Goal: Information Seeking & Learning: Check status

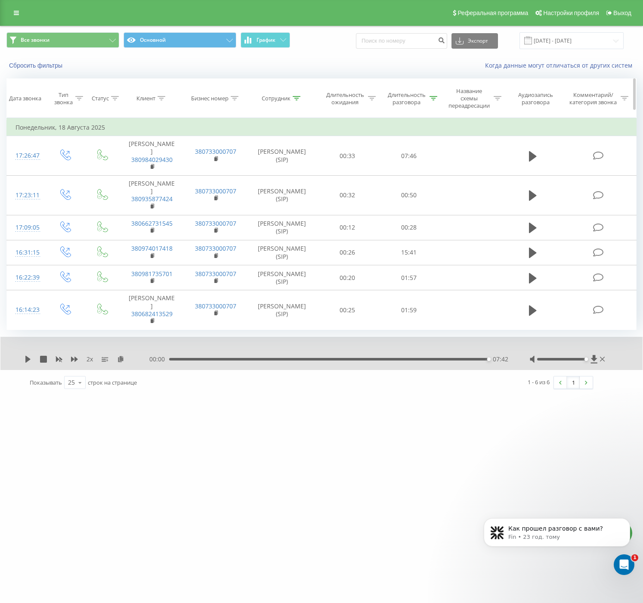
click at [295, 100] on div at bounding box center [297, 98] width 8 height 7
click at [263, 161] on input "[PERSON_NAME]" at bounding box center [282, 163] width 76 height 15
drag, startPoint x: 263, startPoint y: 162, endPoint x: 264, endPoint y: 155, distance: 6.9
click at [263, 162] on input "[PERSON_NAME]" at bounding box center [282, 163] width 76 height 15
type input "[PERSON_NAME]"
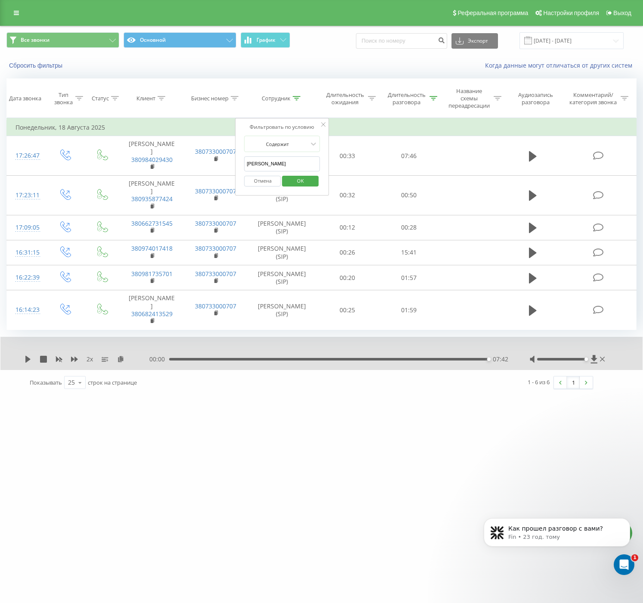
click at [298, 187] on div "Отмена OK" at bounding box center [282, 180] width 76 height 19
click at [297, 183] on span "OK" at bounding box center [300, 180] width 24 height 13
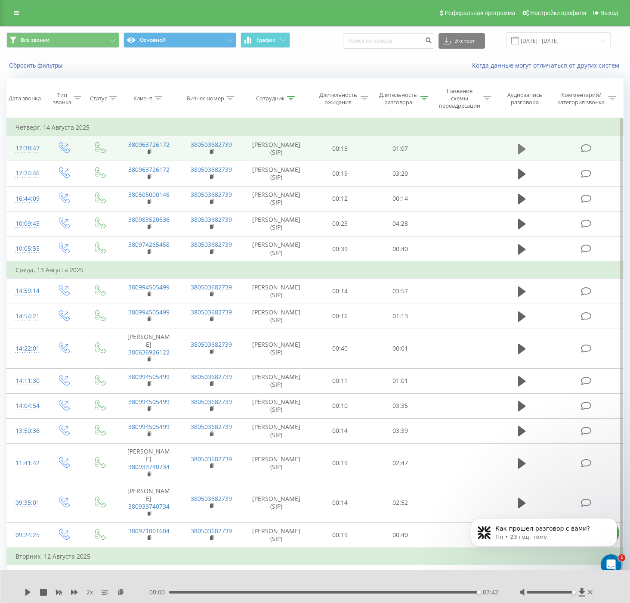
click at [527, 152] on button at bounding box center [522, 148] width 13 height 13
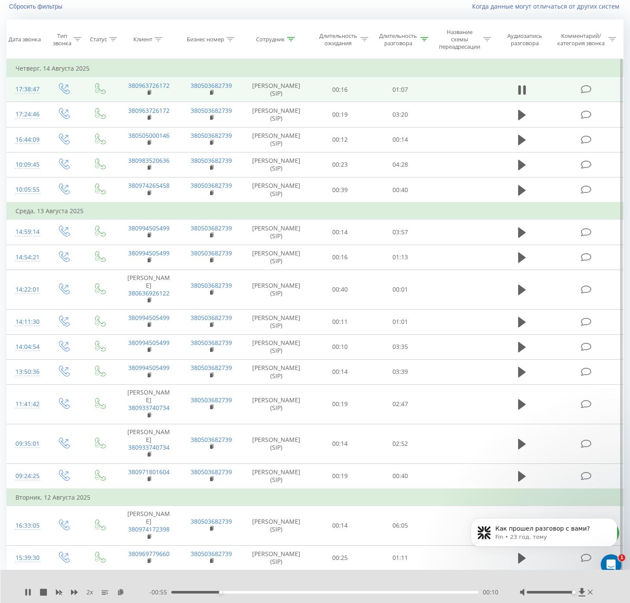
scroll to position [38, 0]
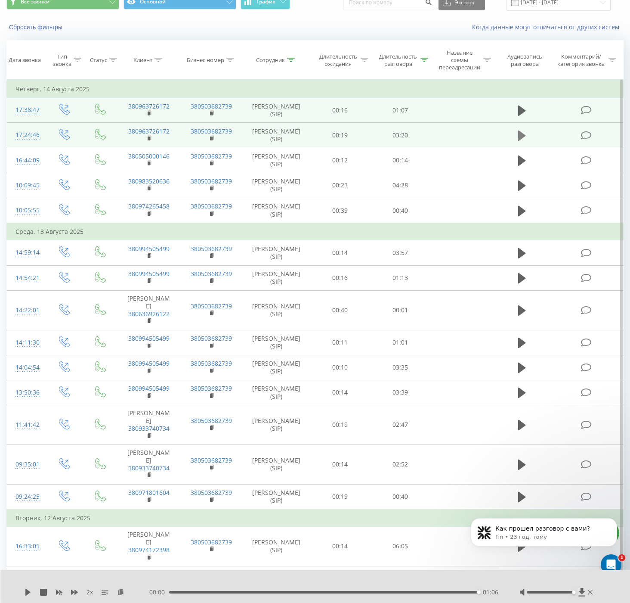
click at [523, 142] on icon at bounding box center [522, 136] width 8 height 12
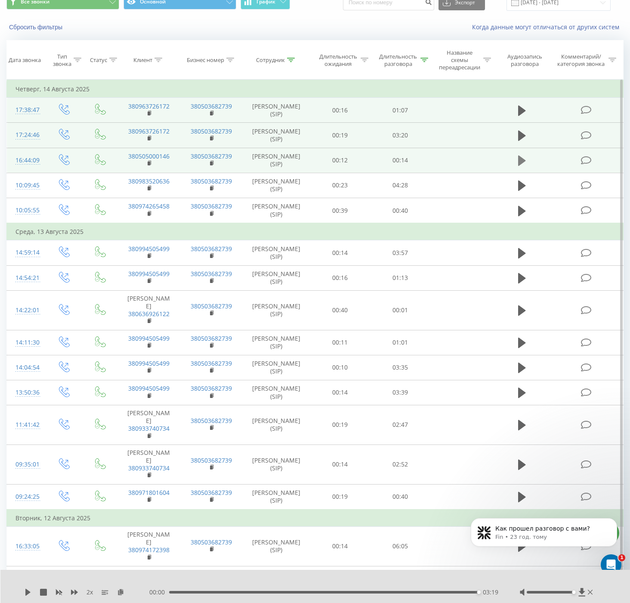
click at [522, 166] on icon at bounding box center [522, 160] width 8 height 10
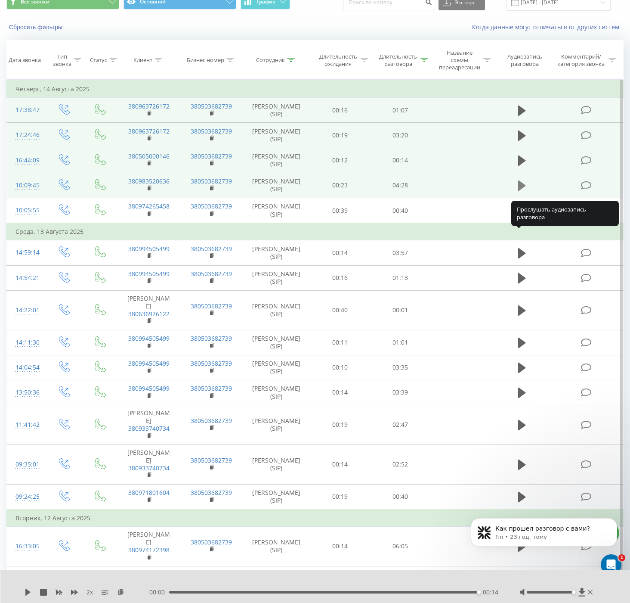
click at [523, 191] on icon at bounding box center [522, 185] width 8 height 10
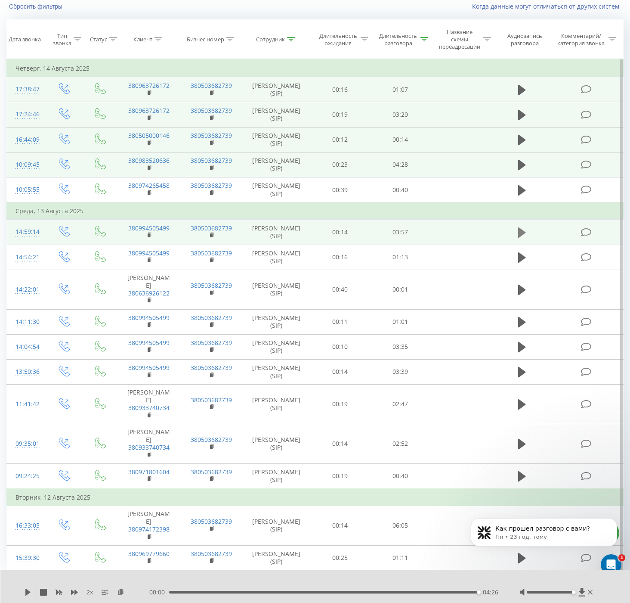
scroll to position [71, 0]
click at [525, 238] on icon at bounding box center [522, 232] width 8 height 10
click at [26, 593] on icon at bounding box center [27, 591] width 5 height 7
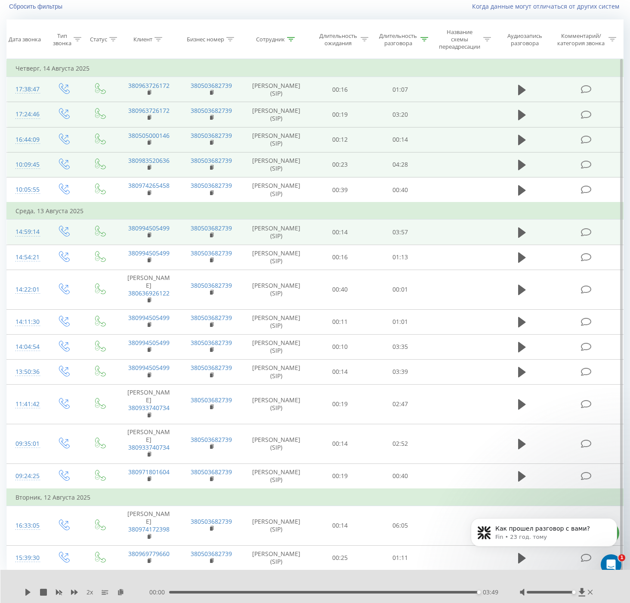
click at [26, 593] on icon at bounding box center [27, 591] width 5 height 7
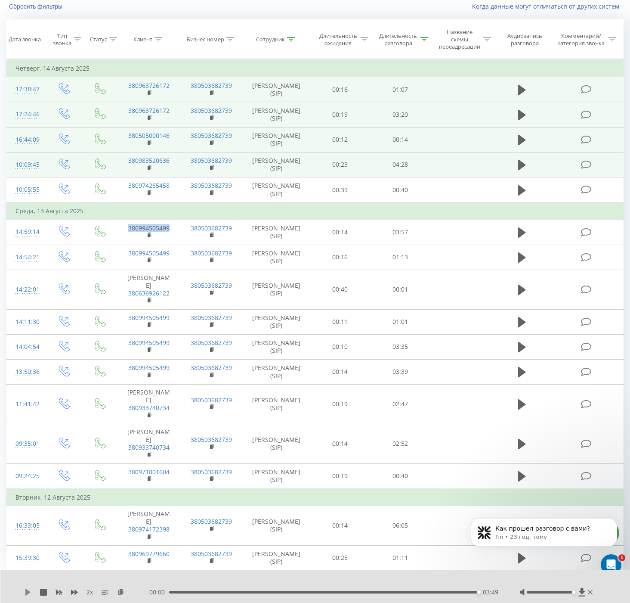
click at [28, 593] on icon at bounding box center [27, 591] width 5 height 7
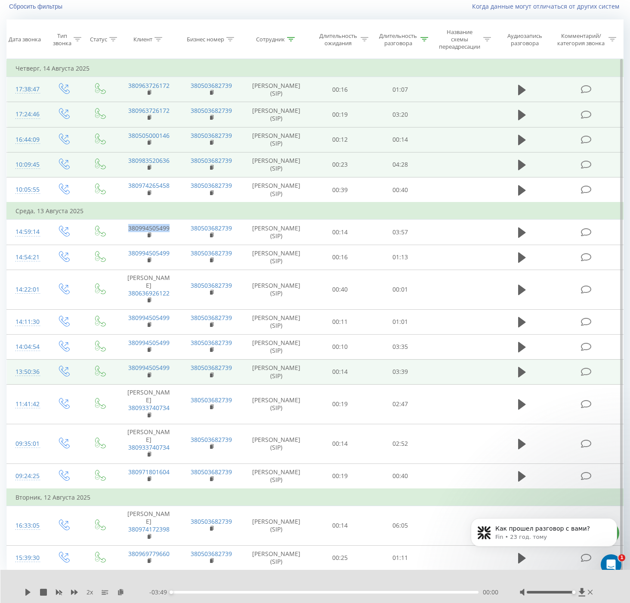
drag, startPoint x: 520, startPoint y: 420, endPoint x: 567, endPoint y: 445, distance: 53.3
click at [520, 353] on icon at bounding box center [522, 347] width 8 height 12
click at [522, 377] on icon at bounding box center [522, 372] width 8 height 10
